Goal: Use online tool/utility

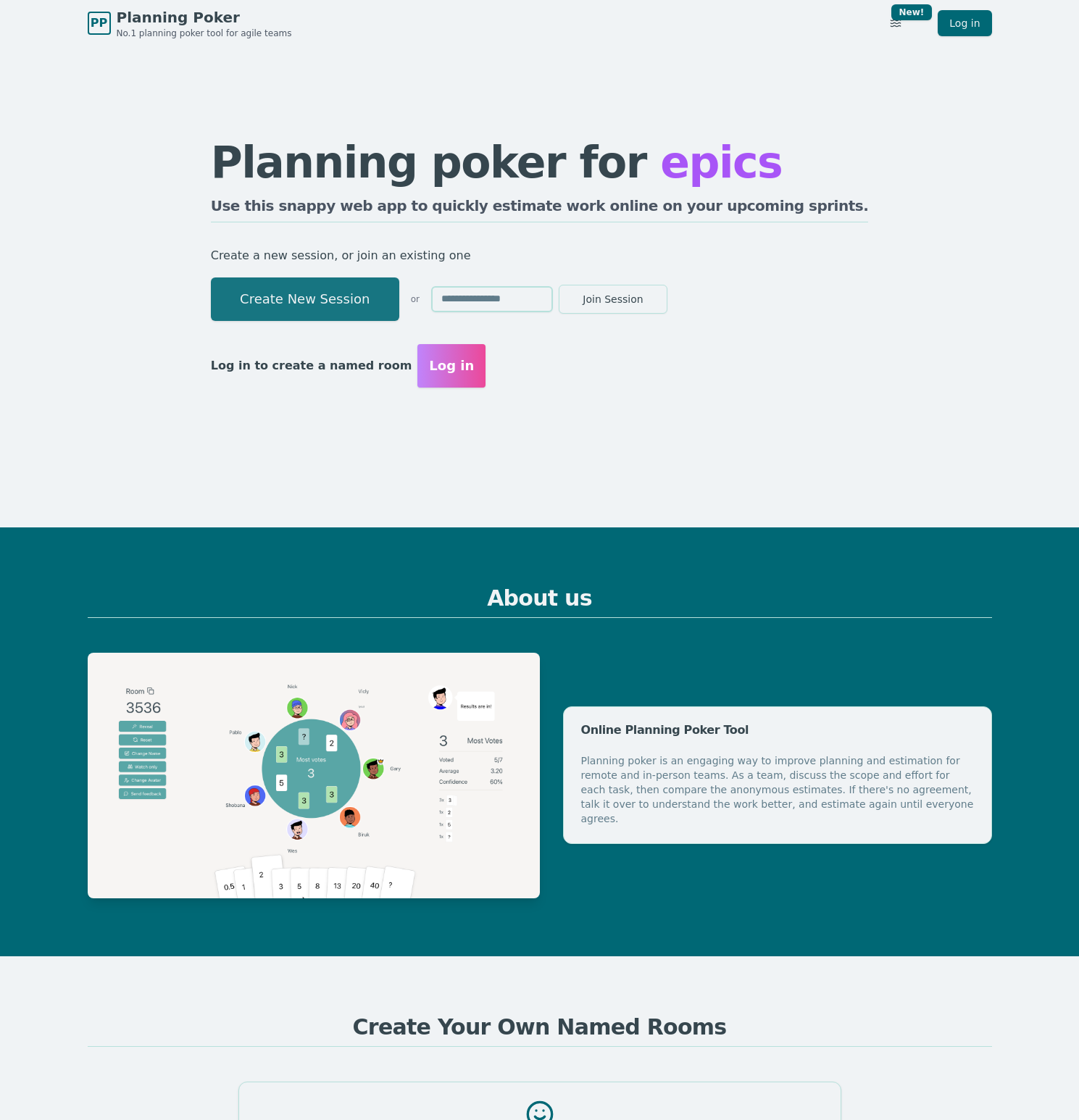
click at [342, 296] on button "Create New Session" at bounding box center [305, 299] width 188 height 44
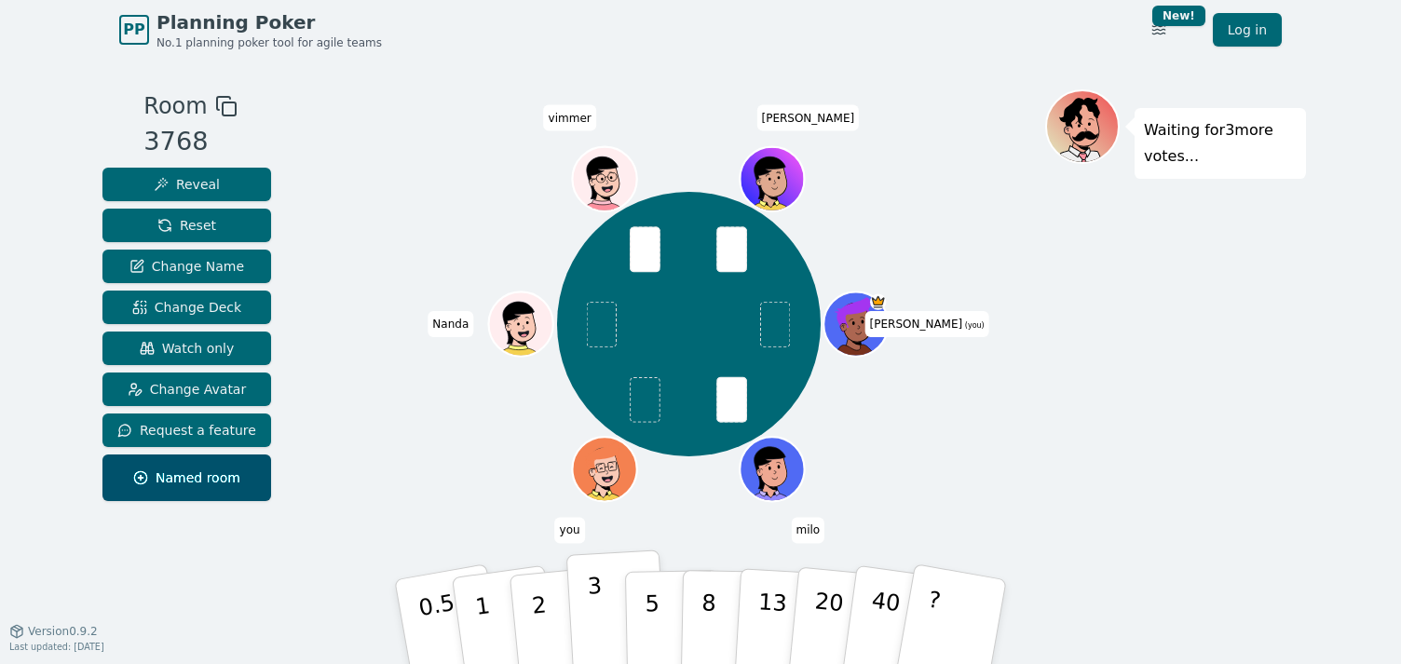
click at [595, 624] on p "3" at bounding box center [597, 624] width 20 height 102
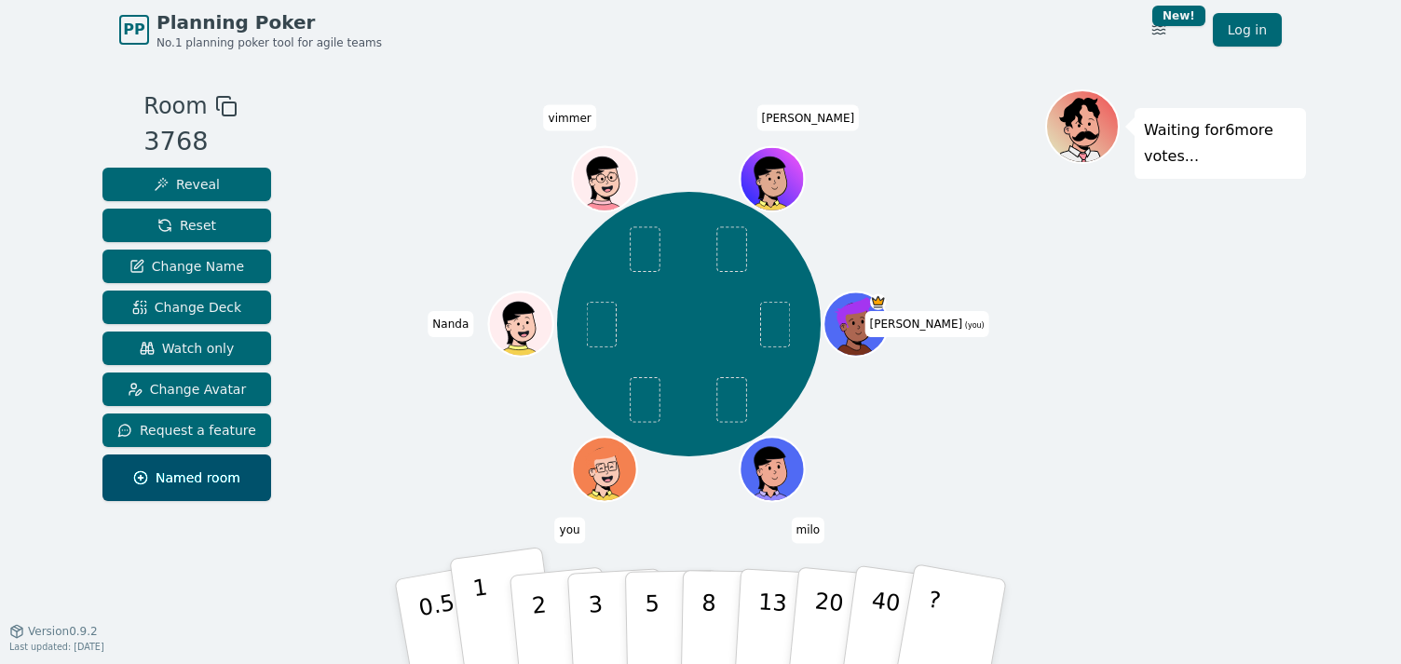
click at [483, 621] on p "1" at bounding box center [485, 625] width 28 height 102
click at [432, 615] on p "0.5" at bounding box center [440, 623] width 52 height 105
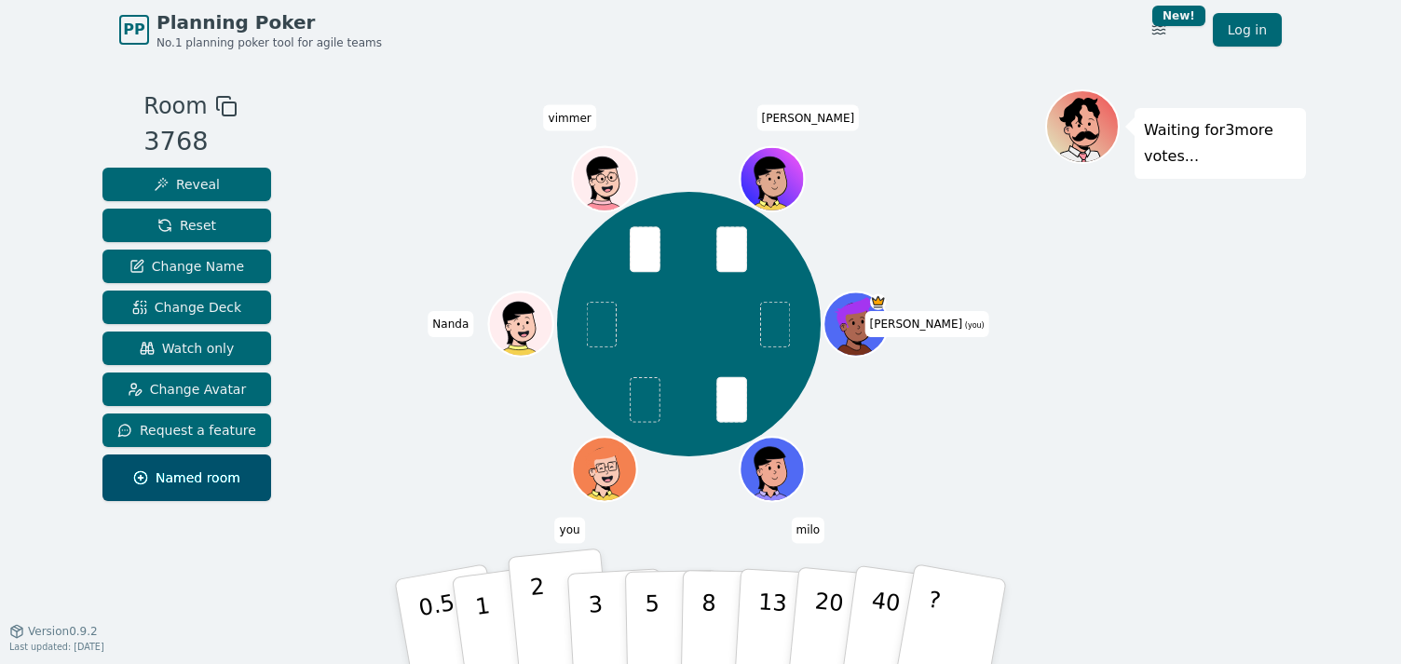
click at [556, 606] on button "2" at bounding box center [561, 623] width 106 height 148
click at [495, 622] on button "1" at bounding box center [504, 622] width 111 height 151
click at [485, 623] on p "1" at bounding box center [485, 625] width 28 height 102
click at [548, 623] on button "2" at bounding box center [561, 623] width 106 height 148
click at [483, 613] on p "1" at bounding box center [485, 625] width 28 height 102
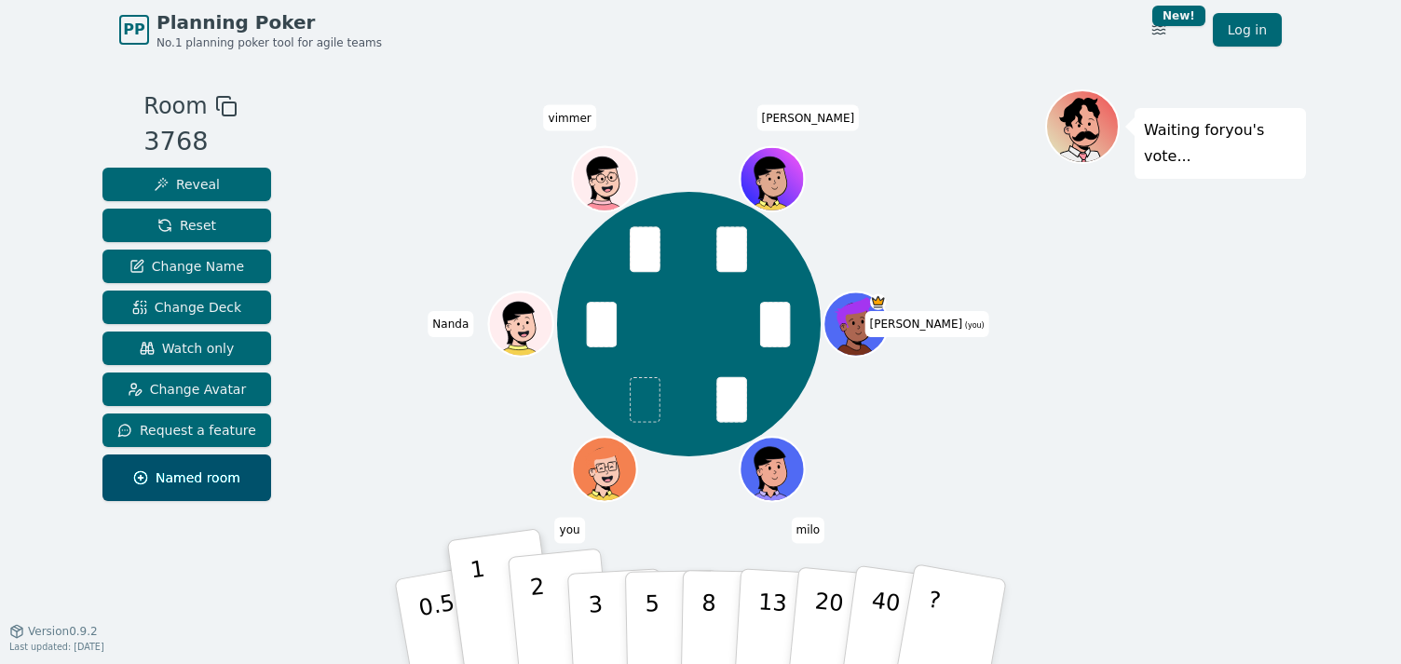
click at [550, 603] on button "2" at bounding box center [561, 623] width 106 height 148
